Goal: Use online tool/utility: Utilize a website feature to perform a specific function

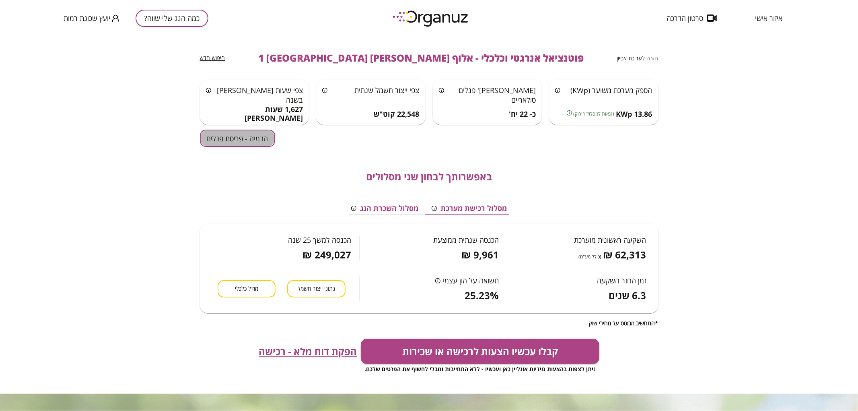
click at [227, 139] on button "הדמיה - פריסת פנלים" at bounding box center [237, 138] width 75 height 17
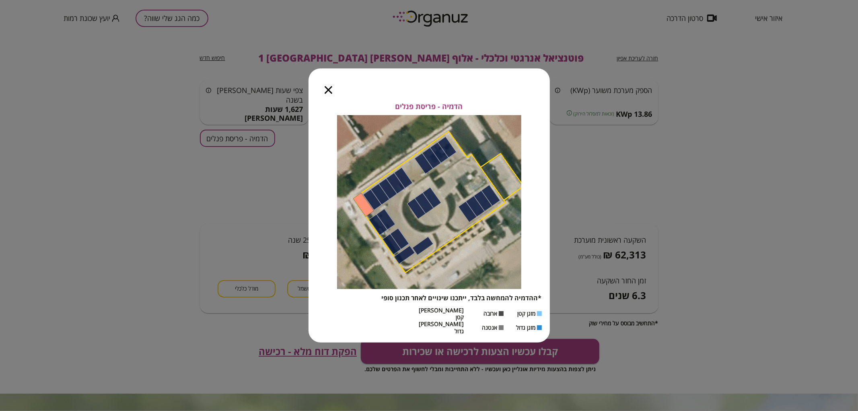
click at [331, 94] on icon "button" at bounding box center [329, 90] width 8 height 8
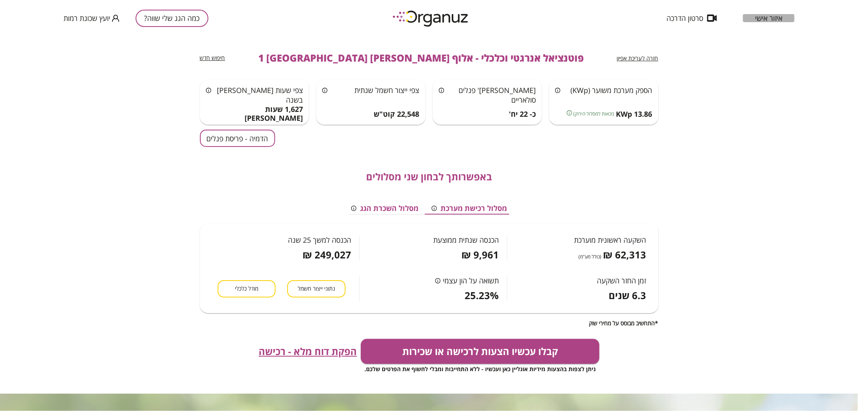
click at [770, 14] on span "איזור אישי" at bounding box center [768, 18] width 27 height 8
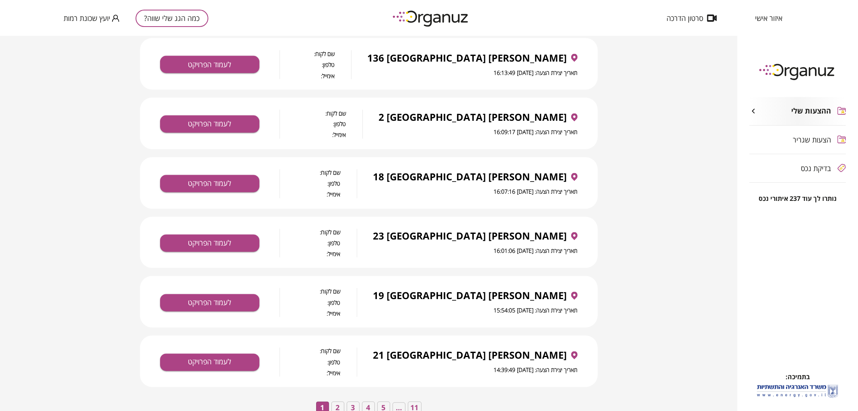
scroll to position [1235, 0]
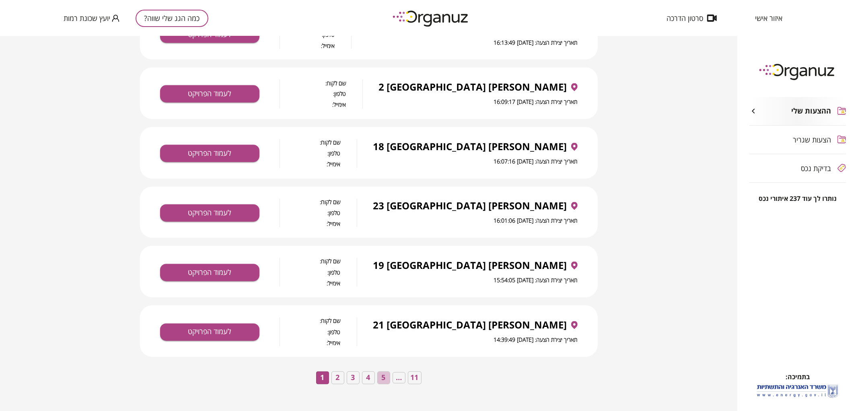
click at [381, 378] on button "5" at bounding box center [383, 377] width 13 height 13
click at [383, 377] on button "6" at bounding box center [383, 377] width 13 height 13
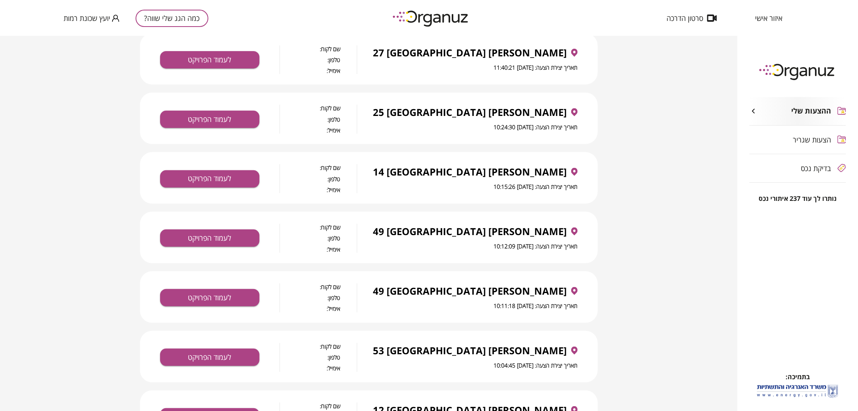
scroll to position [251, 0]
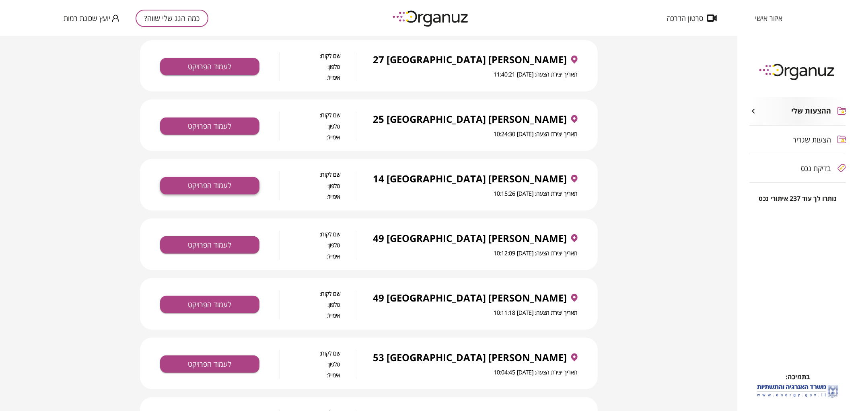
click at [252, 181] on button "לעמוד הפרויקט" at bounding box center [209, 185] width 99 height 17
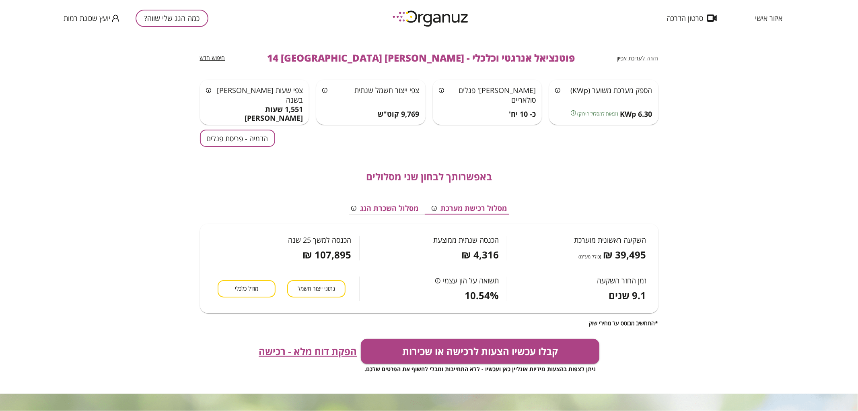
click at [652, 54] on span "חזרה לעריכת אפיון" at bounding box center [637, 58] width 41 height 8
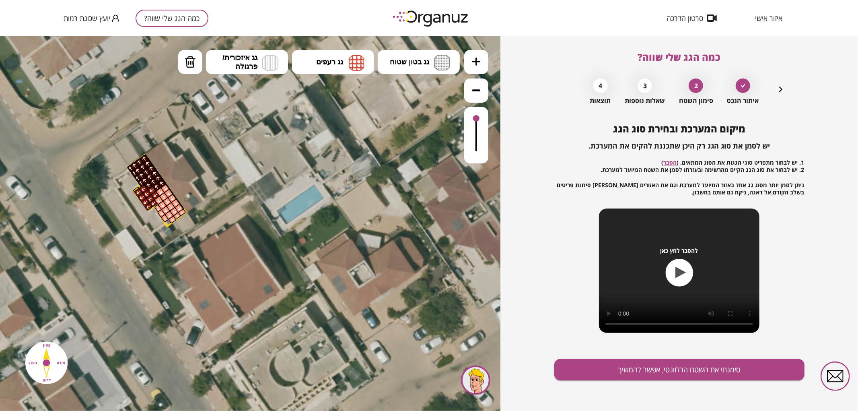
click at [781, 88] on icon "button" at bounding box center [781, 89] width 10 height 10
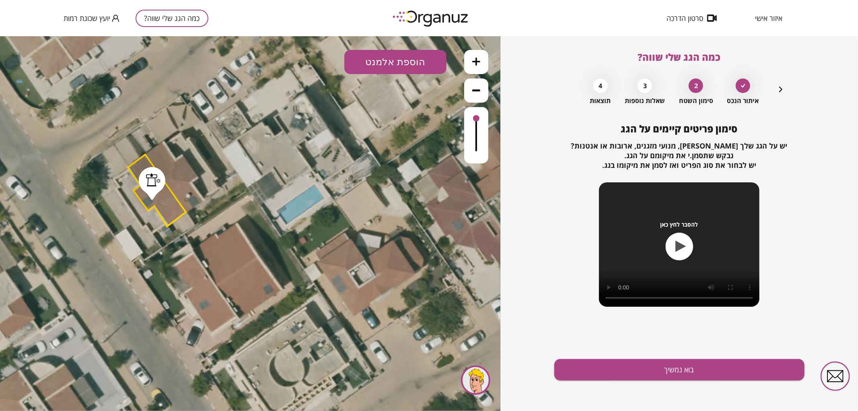
click at [781, 88] on icon "button" at bounding box center [781, 89] width 10 height 10
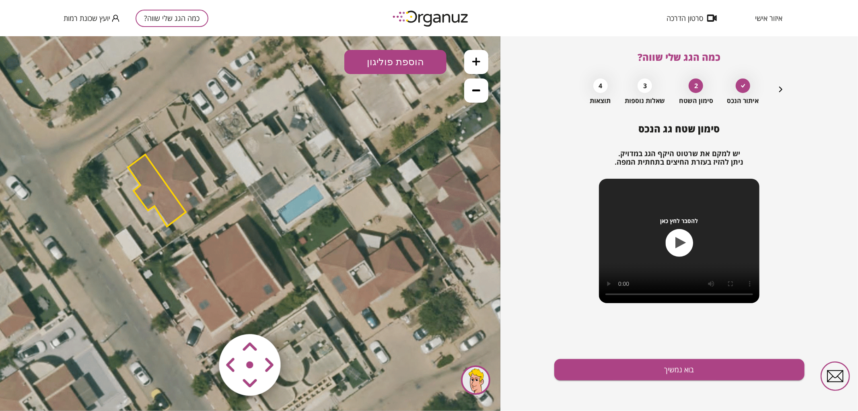
click at [156, 199] on polygon at bounding box center [157, 190] width 58 height 72
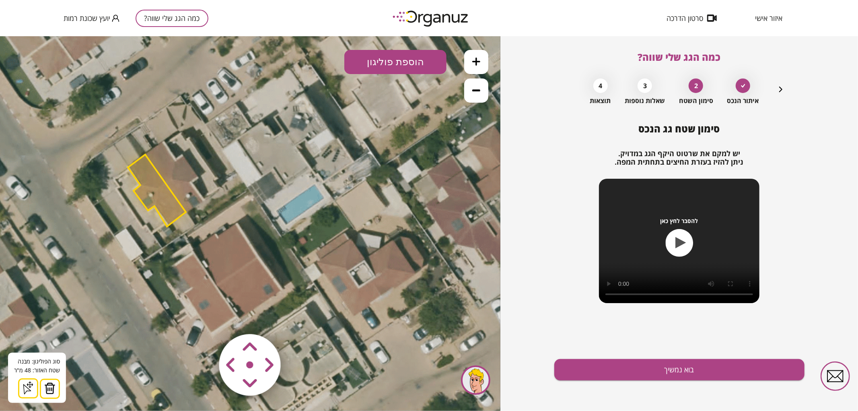
click at [49, 388] on img at bounding box center [49, 388] width 11 height 12
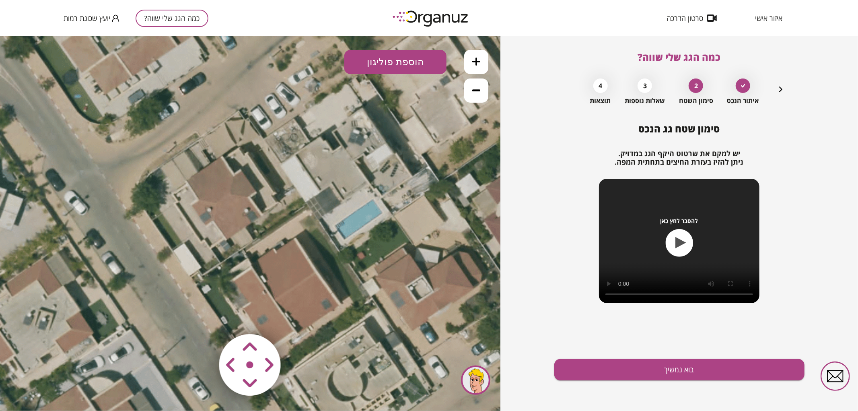
drag, startPoint x: 130, startPoint y: 228, endPoint x: 160, endPoint y: 236, distance: 30.8
click at [160, 236] on icon at bounding box center [293, 231] width 742 height 742
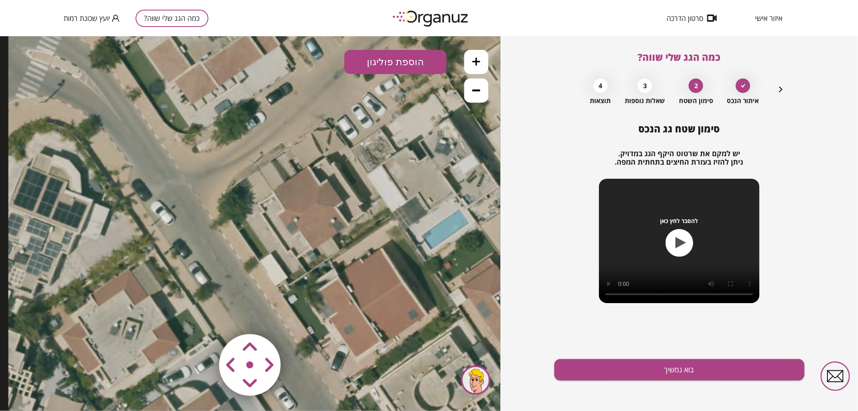
drag, startPoint x: 244, startPoint y: 230, endPoint x: 354, endPoint y: 201, distance: 114.0
click at [339, 227] on icon at bounding box center [379, 241] width 742 height 742
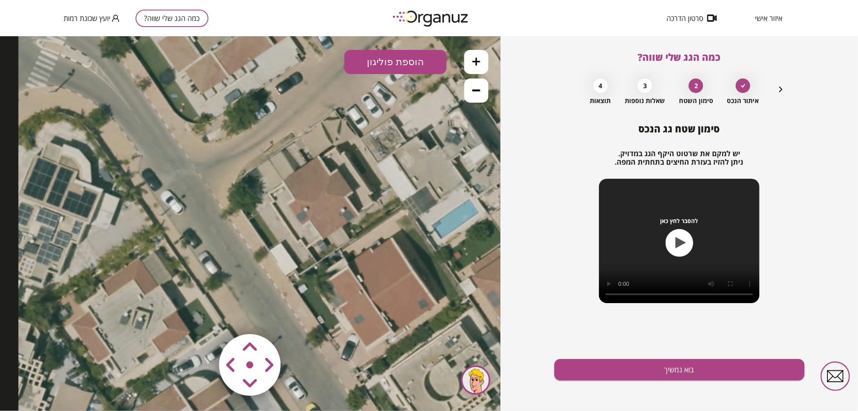
click at [406, 66] on button "הוספת פוליגון" at bounding box center [395, 61] width 102 height 24
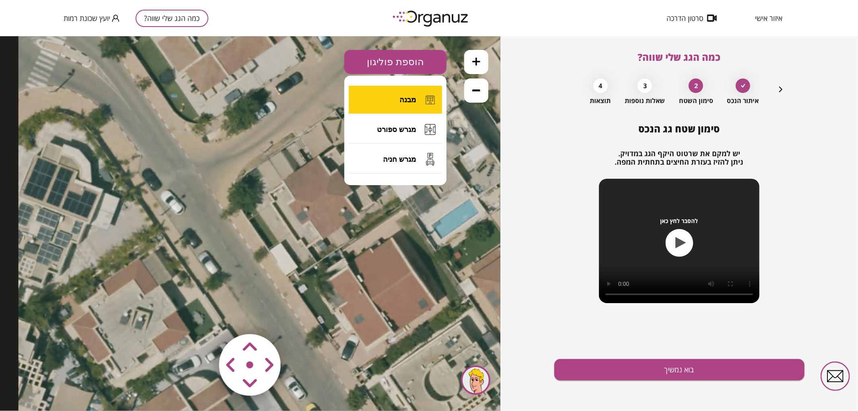
click at [395, 104] on button "מבנה" at bounding box center [395, 99] width 93 height 28
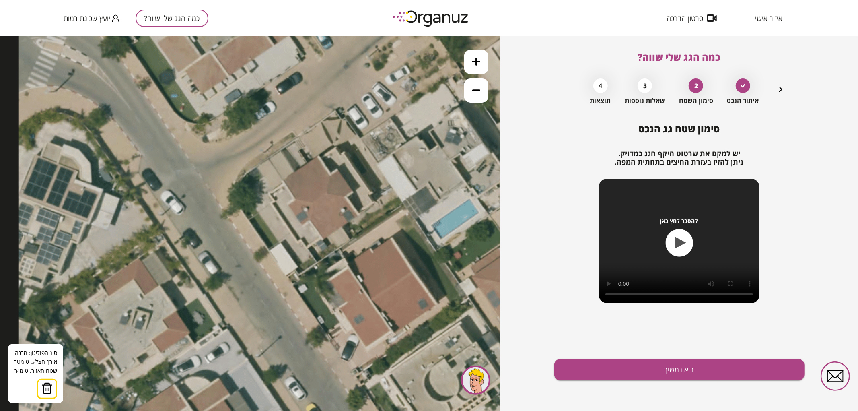
click at [282, 181] on icon at bounding box center [390, 231] width 742 height 742
click at [319, 156] on icon at bounding box center [390, 231] width 742 height 742
click at [321, 157] on polygon at bounding box center [301, 168] width 39 height 24
click at [336, 148] on polygon at bounding box center [309, 164] width 54 height 33
click at [341, 154] on polygon at bounding box center [311, 164] width 59 height 33
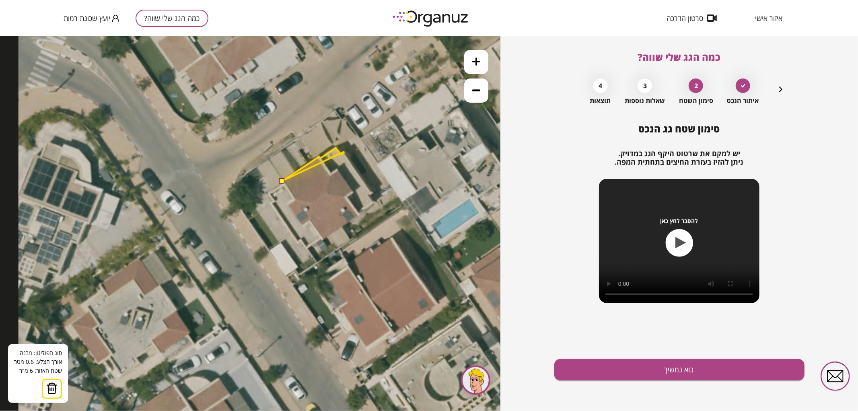
click at [344, 151] on polygon at bounding box center [313, 164] width 62 height 33
click at [373, 191] on polygon at bounding box center [327, 170] width 91 height 44
click at [369, 195] on polygon at bounding box center [327, 171] width 91 height 47
click at [373, 202] on polygon at bounding box center [327, 175] width 91 height 55
click at [358, 213] on polygon at bounding box center [327, 180] width 91 height 65
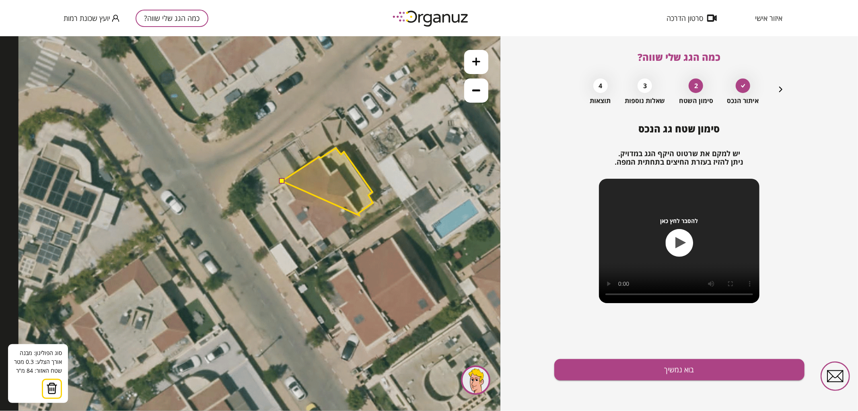
click at [359, 215] on polygon at bounding box center [327, 181] width 91 height 67
click at [323, 240] on polygon at bounding box center [327, 194] width 91 height 93
click at [321, 237] on polygon at bounding box center [327, 194] width 91 height 93
click at [306, 248] on polygon at bounding box center [327, 198] width 91 height 101
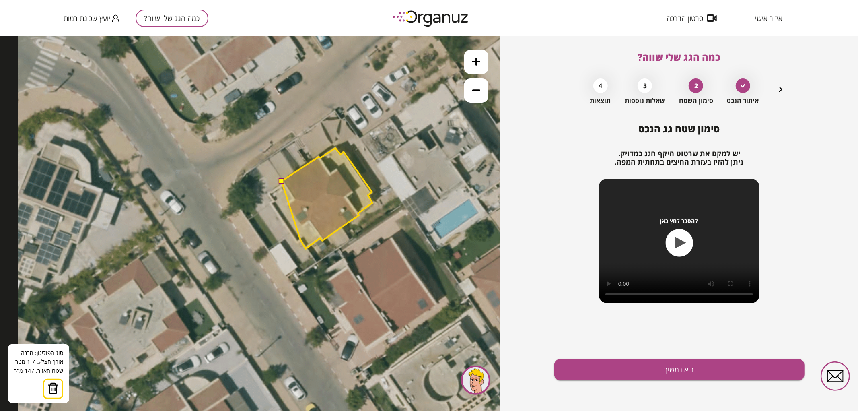
click at [301, 239] on polygon at bounding box center [327, 198] width 91 height 101
click at [298, 242] on polygon at bounding box center [327, 198] width 91 height 101
click at [271, 203] on polygon at bounding box center [321, 198] width 101 height 101
click at [274, 201] on polygon at bounding box center [321, 198] width 101 height 101
click at [269, 194] on polygon at bounding box center [321, 198] width 104 height 101
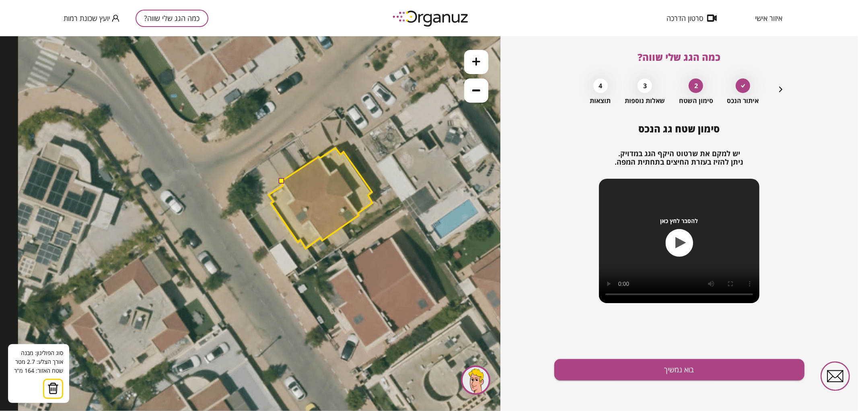
click at [283, 185] on polygon at bounding box center [321, 198] width 104 height 101
click at [280, 180] on button at bounding box center [281, 180] width 6 height 6
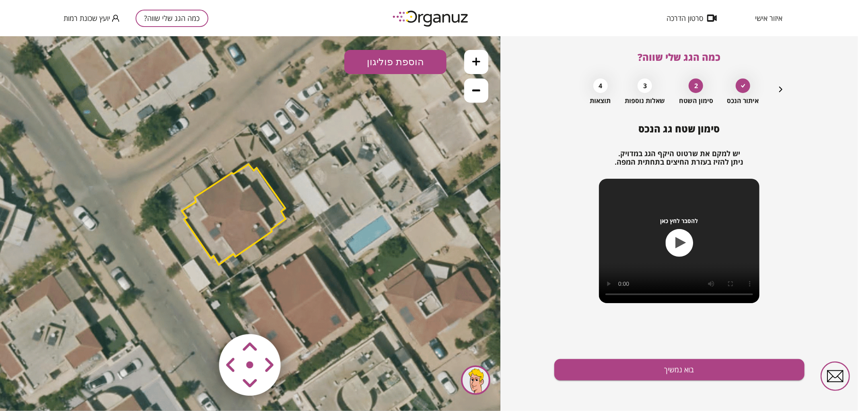
drag, startPoint x: 341, startPoint y: 194, endPoint x: 258, endPoint y: 208, distance: 84.4
click at [257, 208] on polygon at bounding box center [234, 214] width 104 height 101
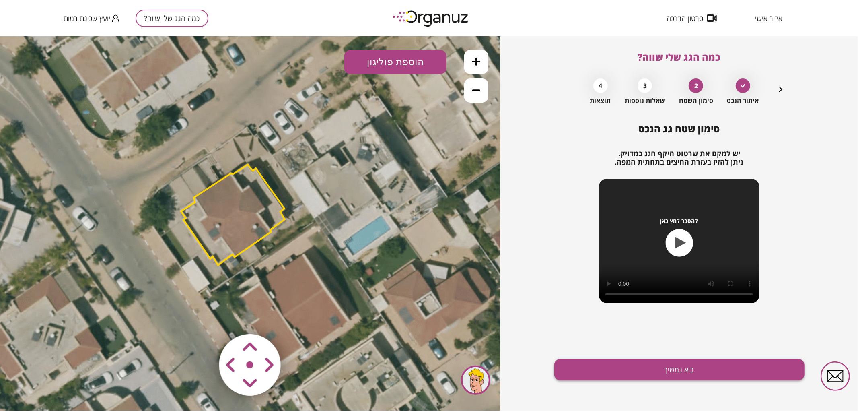
click at [654, 373] on button "בוא נמשיך" at bounding box center [679, 369] width 250 height 21
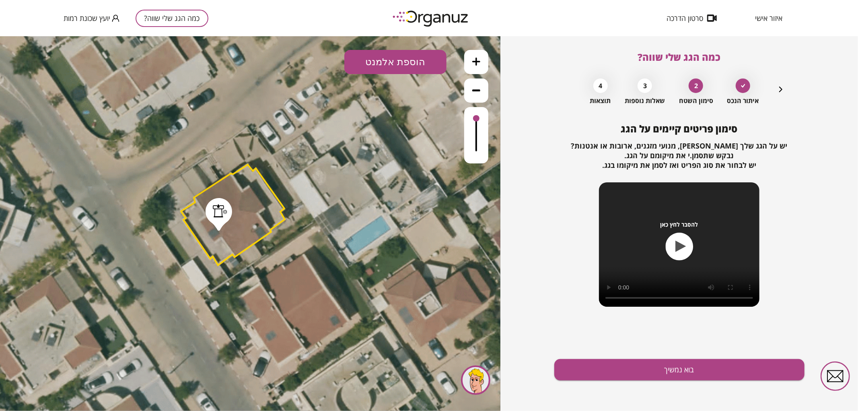
click at [389, 59] on button "הוספת אלמנט" at bounding box center [395, 61] width 102 height 24
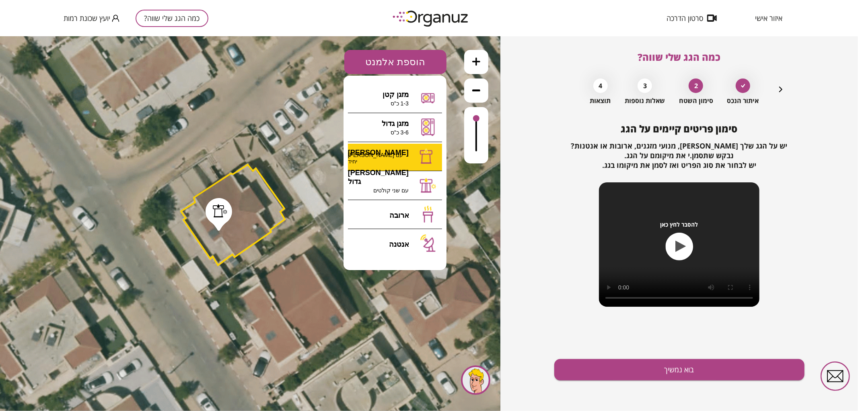
click at [411, 152] on div ".st0 { fill: #FFFFFF; } .st0 { fill: #FFFFFF; }" at bounding box center [250, 223] width 500 height 375
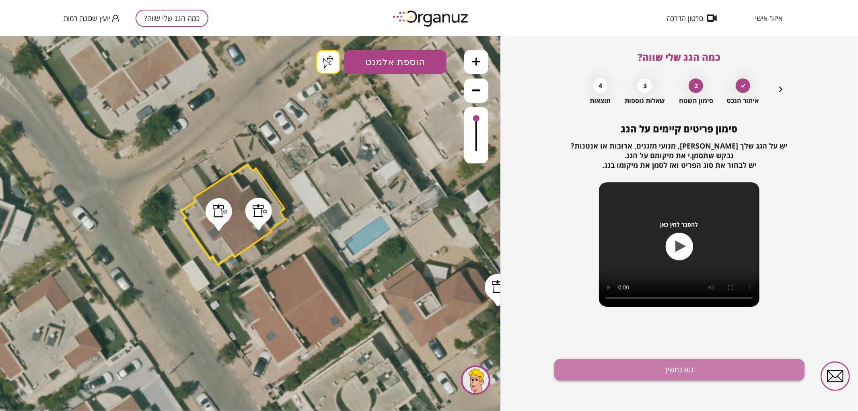
click at [646, 365] on button "בוא נמשיך" at bounding box center [679, 369] width 250 height 21
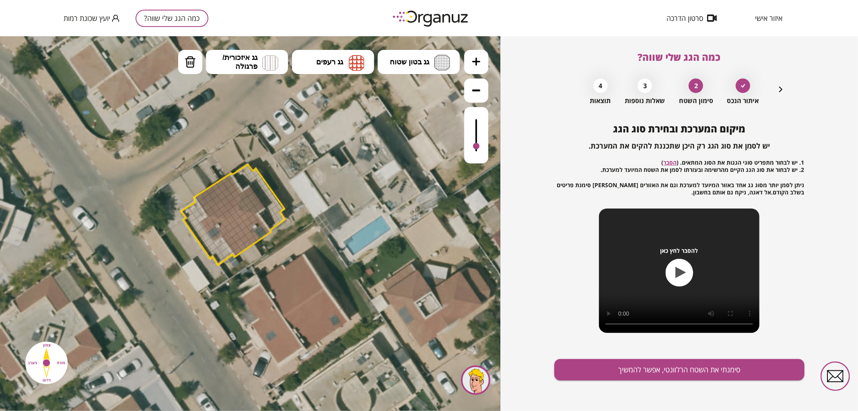
drag, startPoint x: 475, startPoint y: 117, endPoint x: 472, endPoint y: 146, distance: 29.9
click at [472, 146] on div at bounding box center [476, 135] width 24 height 56
click at [430, 50] on button "גג בטון שטוח" at bounding box center [419, 61] width 82 height 24
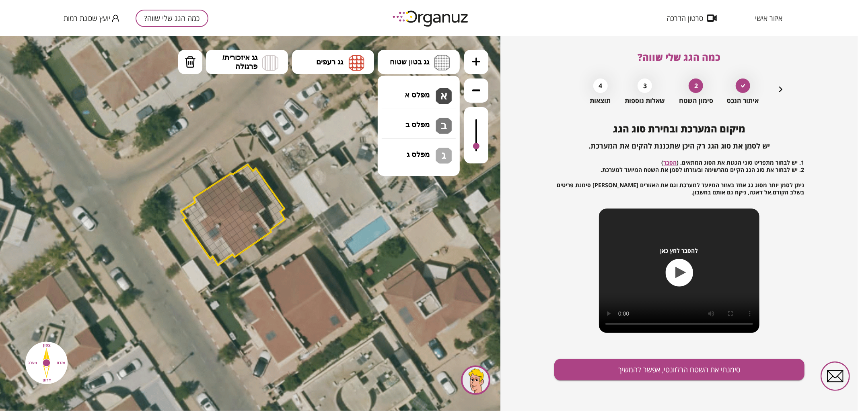
drag, startPoint x: 432, startPoint y: 87, endPoint x: 412, endPoint y: 101, distance: 24.3
click at [432, 88] on div ".st0 { fill: #FFFFFF; } .st0 { fill: #FFFFFF; }" at bounding box center [250, 223] width 500 height 375
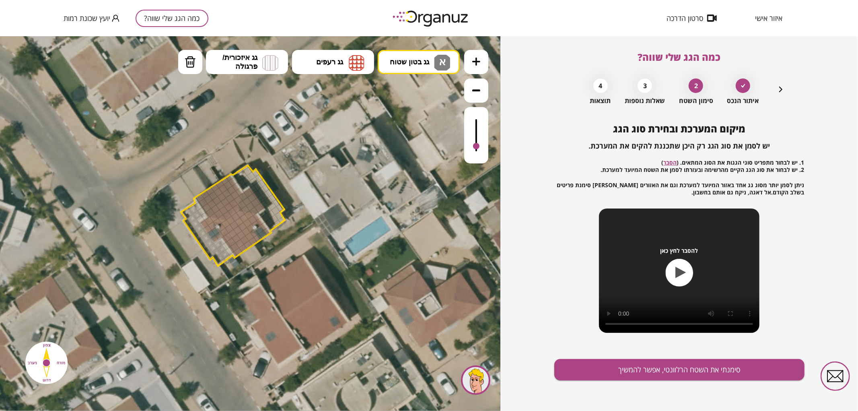
drag, startPoint x: 194, startPoint y: 208, endPoint x: 222, endPoint y: 245, distance: 46.0
drag, startPoint x: 268, startPoint y: 217, endPoint x: 237, endPoint y: 173, distance: 53.7
click at [343, 55] on button "גג רעפים" at bounding box center [333, 61] width 82 height 24
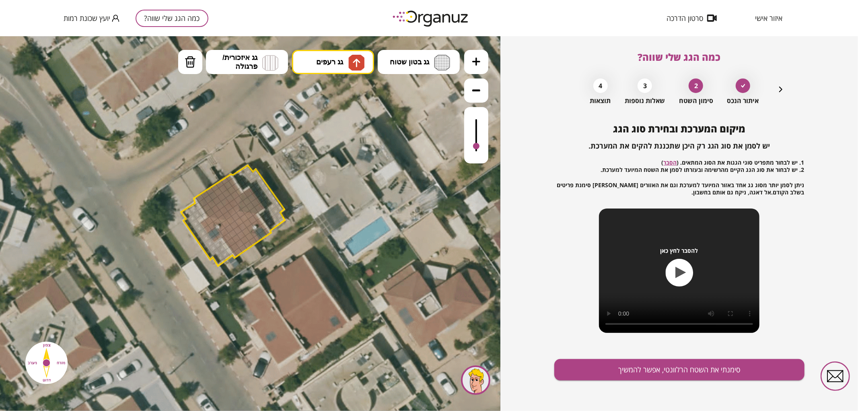
click at [346, 88] on div ".st0 { fill: #FFFFFF; } .st0 { fill: #FFFFFF; }" at bounding box center [250, 223] width 500 height 375
drag, startPoint x: 212, startPoint y: 213, endPoint x: 234, endPoint y: 204, distance: 24.0
drag, startPoint x: 228, startPoint y: 214, endPoint x: 232, endPoint y: 210, distance: 6.0
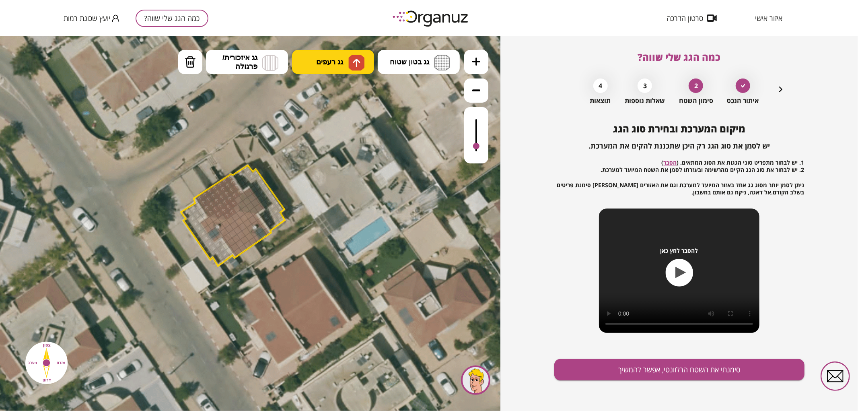
click at [311, 56] on button "גג רעפים" at bounding box center [333, 61] width 82 height 24
click at [331, 121] on div ".st0 { fill: #FFFFFF; } .st0 { fill: #FFFFFF; }" at bounding box center [250, 223] width 500 height 375
drag, startPoint x: 237, startPoint y: 252, endPoint x: 264, endPoint y: 235, distance: 31.5
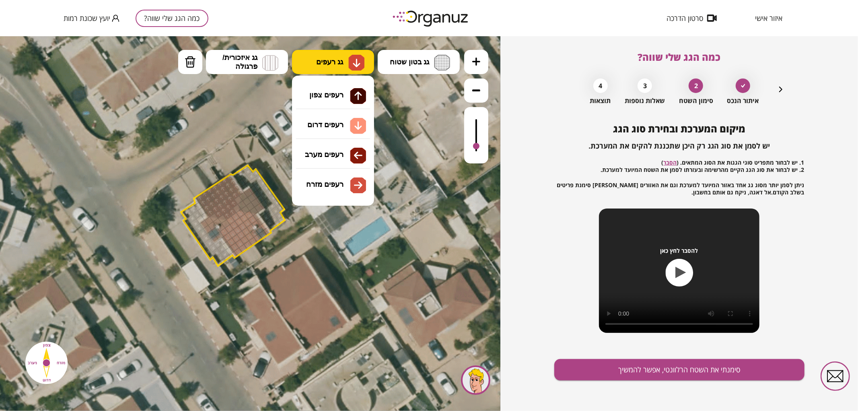
click at [342, 67] on button "גג רעפים" at bounding box center [333, 61] width 82 height 24
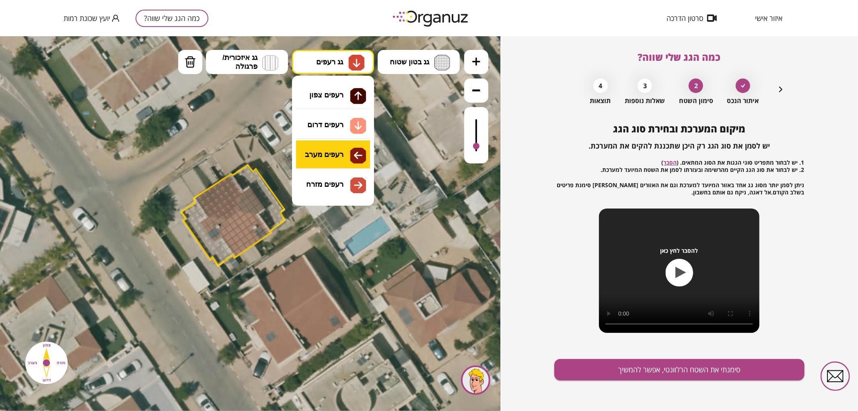
click at [329, 161] on div ".st0 { fill: #FFFFFF; } .st0 { fill: #FFFFFF; }" at bounding box center [250, 223] width 500 height 375
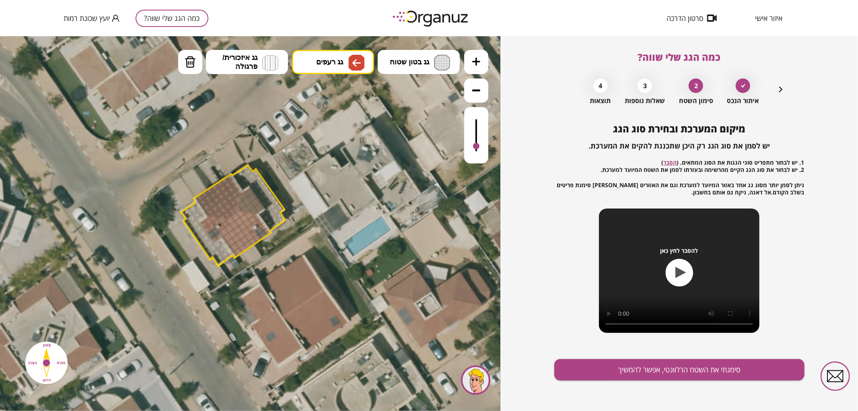
drag, startPoint x: 215, startPoint y: 236, endPoint x: 226, endPoint y: 219, distance: 20.4
click at [350, 62] on img at bounding box center [356, 62] width 16 height 16
click at [341, 183] on div ".st0 { fill: #FFFFFF; } .st0 { fill: #FFFFFF; }" at bounding box center [250, 223] width 500 height 375
drag, startPoint x: 250, startPoint y: 191, endPoint x: 247, endPoint y: 206, distance: 14.8
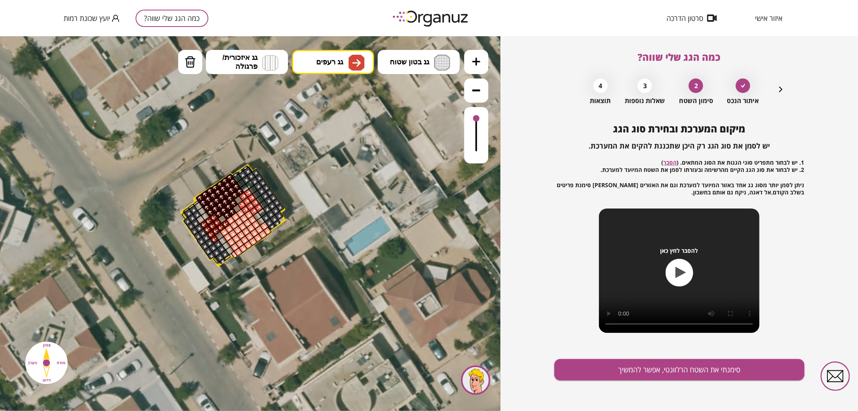
drag, startPoint x: 478, startPoint y: 140, endPoint x: 467, endPoint y: 124, distance: 19.4
click at [483, 115] on div at bounding box center [476, 135] width 24 height 56
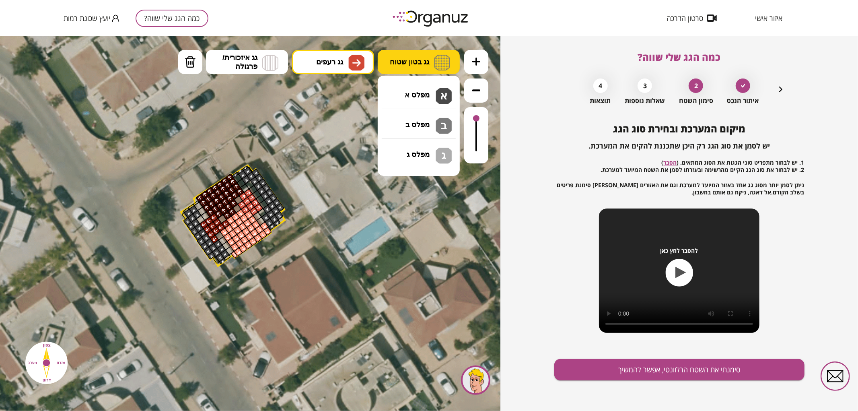
click at [433, 67] on button "גג בטון שטוח" at bounding box center [419, 61] width 82 height 24
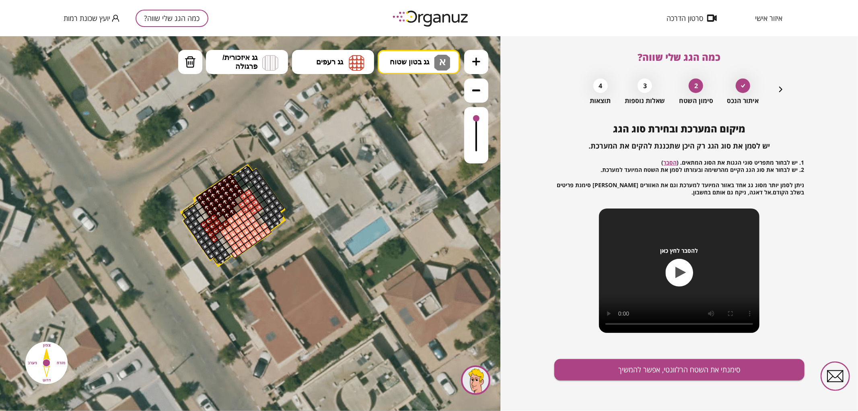
click at [437, 103] on div ".st0 { fill: #FFFFFF; } .st0 { fill: #FFFFFF; }" at bounding box center [250, 223] width 500 height 375
click at [227, 259] on div at bounding box center [227, 257] width 7 height 6
click at [675, 376] on button "סימנתי את השטח הרלוונטי, אפשר להמשיך" at bounding box center [679, 369] width 250 height 21
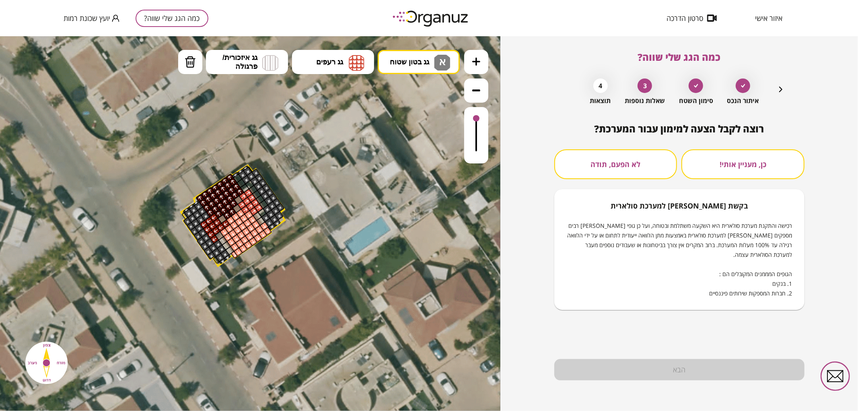
click at [616, 161] on button "לא הפעם, תודה" at bounding box center [615, 164] width 123 height 30
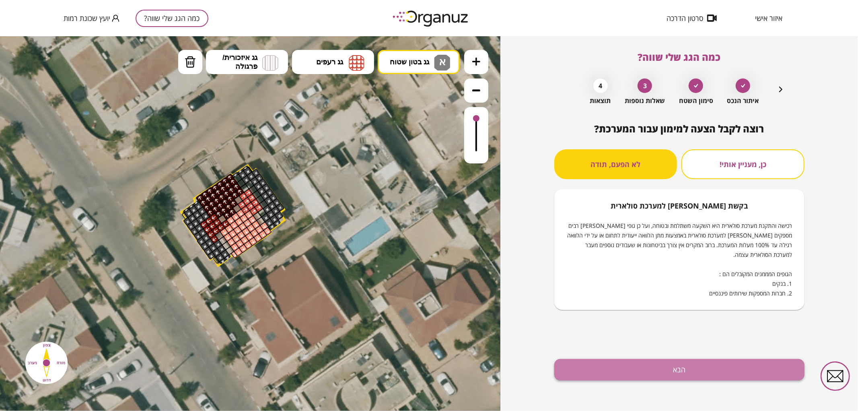
click at [580, 363] on button "הבא" at bounding box center [679, 369] width 250 height 21
click at [625, 366] on button "הבא" at bounding box center [679, 369] width 250 height 21
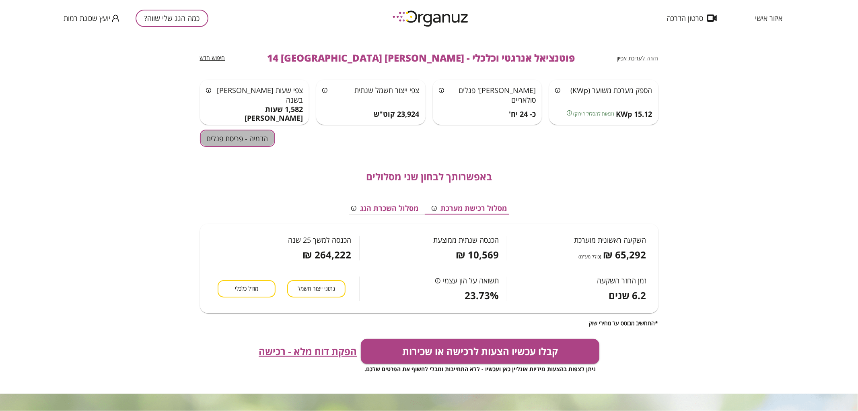
click at [224, 141] on button "הדמיה - פריסת פנלים" at bounding box center [237, 138] width 75 height 17
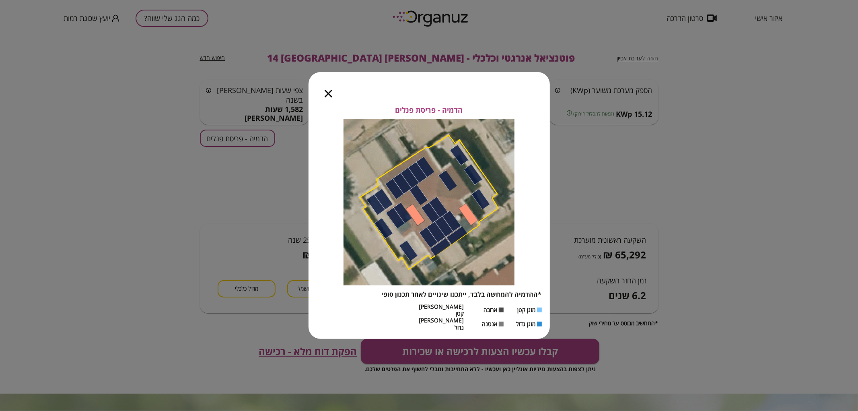
click at [327, 97] on icon "button" at bounding box center [329, 94] width 8 height 8
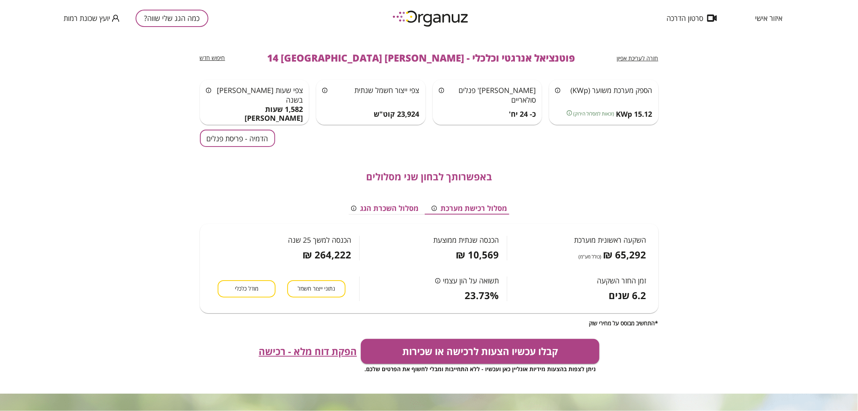
click at [649, 58] on span "חזרה לעריכת אפיון" at bounding box center [637, 58] width 41 height 8
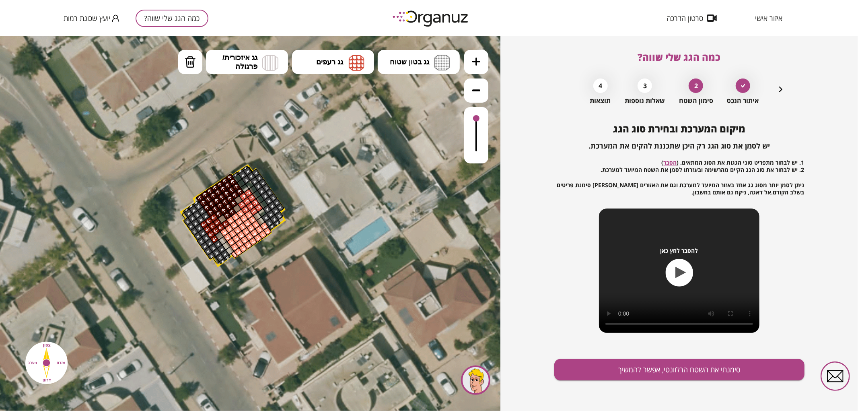
click at [786, 93] on div "כמה הגג שלי שווה? איתור הנכס 2 סימון השטח 3 שאלות נוספות 4 תוצאות מיקום המערכת …" at bounding box center [679, 223] width 250 height 375
click at [780, 89] on icon "button" at bounding box center [781, 89] width 10 height 10
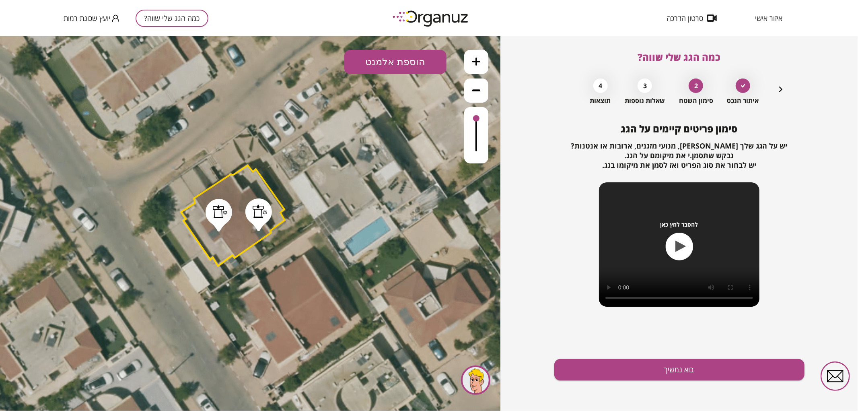
click at [780, 89] on icon "button" at bounding box center [781, 89] width 10 height 10
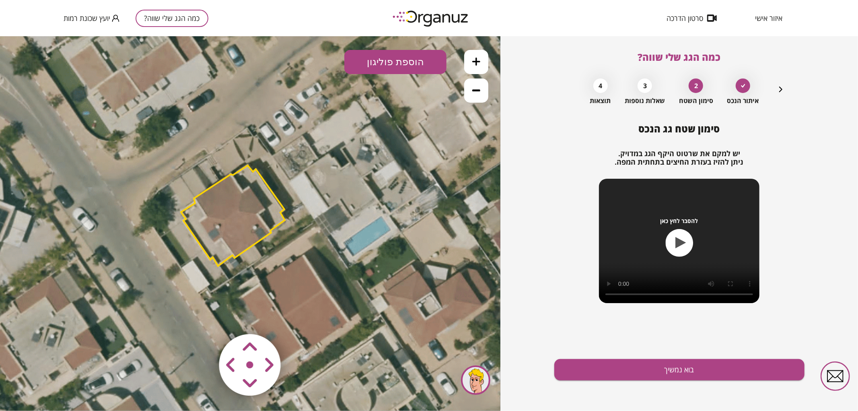
click at [233, 232] on polygon at bounding box center [233, 215] width 104 height 101
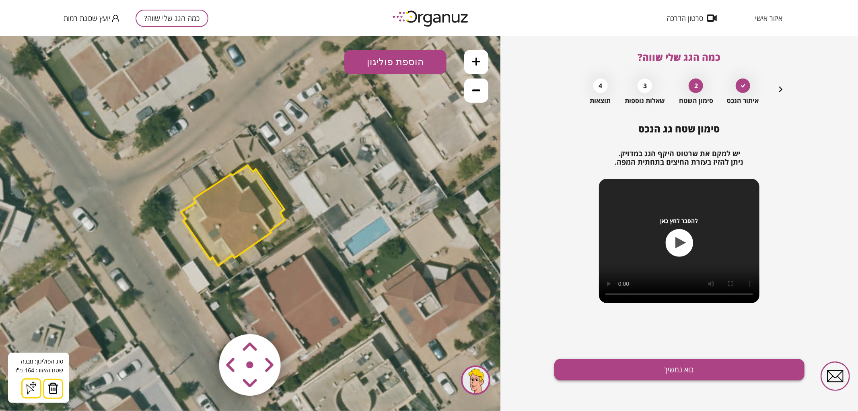
click at [609, 375] on button "בוא נמשיך" at bounding box center [679, 369] width 250 height 21
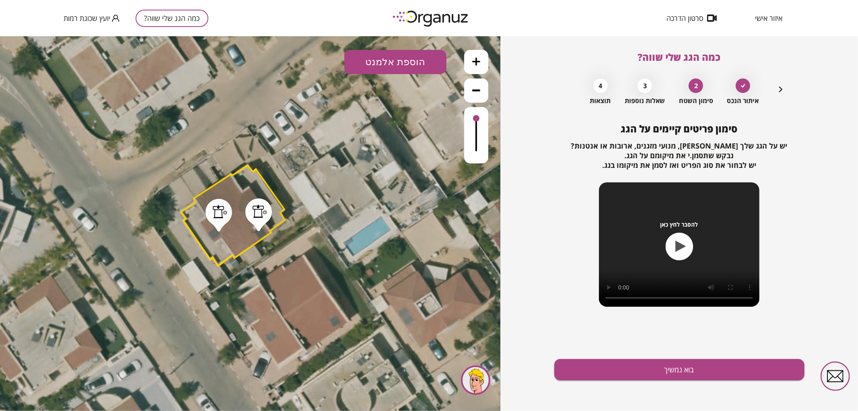
click at [609, 375] on button "בוא נמשיך" at bounding box center [679, 369] width 250 height 21
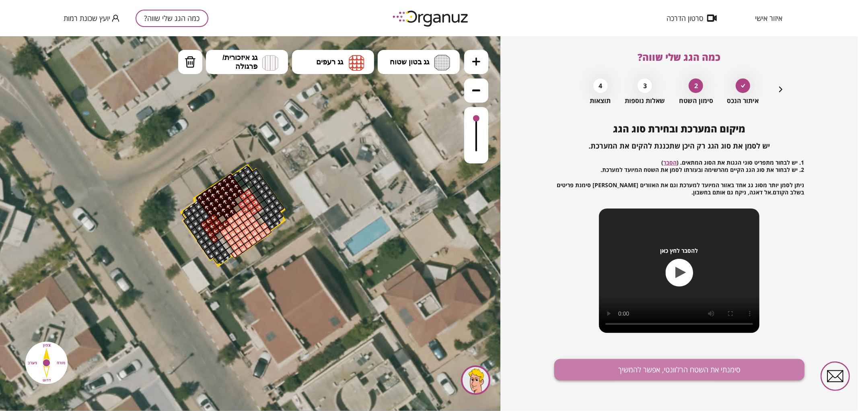
click at [596, 374] on button "סימנתי את השטח הרלוונטי, אפשר להמשיך" at bounding box center [679, 369] width 250 height 21
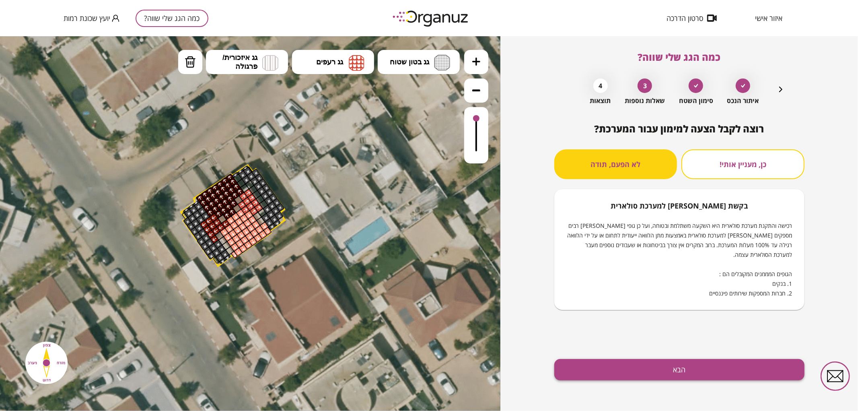
click at [644, 369] on button "הבא" at bounding box center [679, 369] width 250 height 21
